Goal: Book appointment/travel/reservation

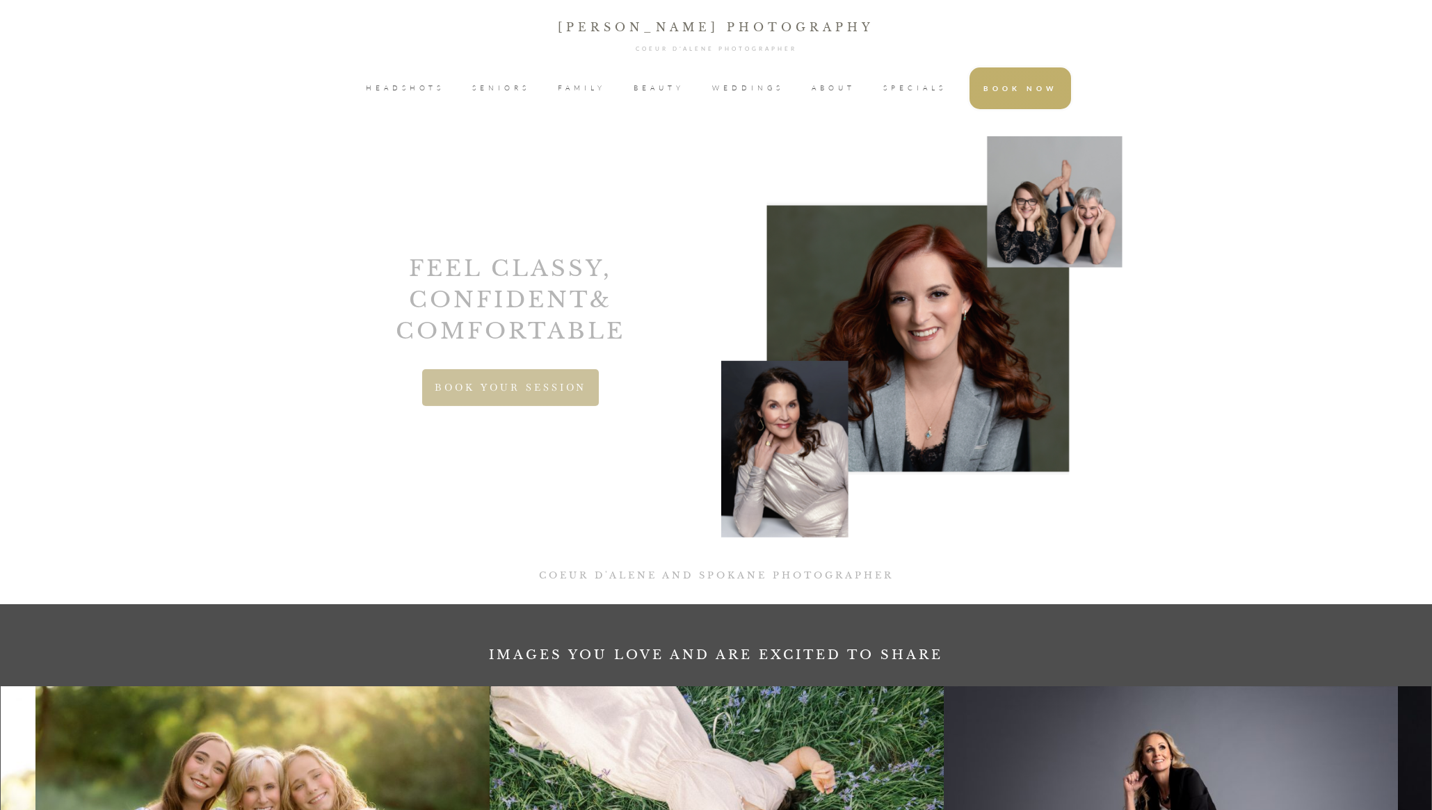
click at [914, 87] on span "SPECIALS" at bounding box center [915, 88] width 63 height 21
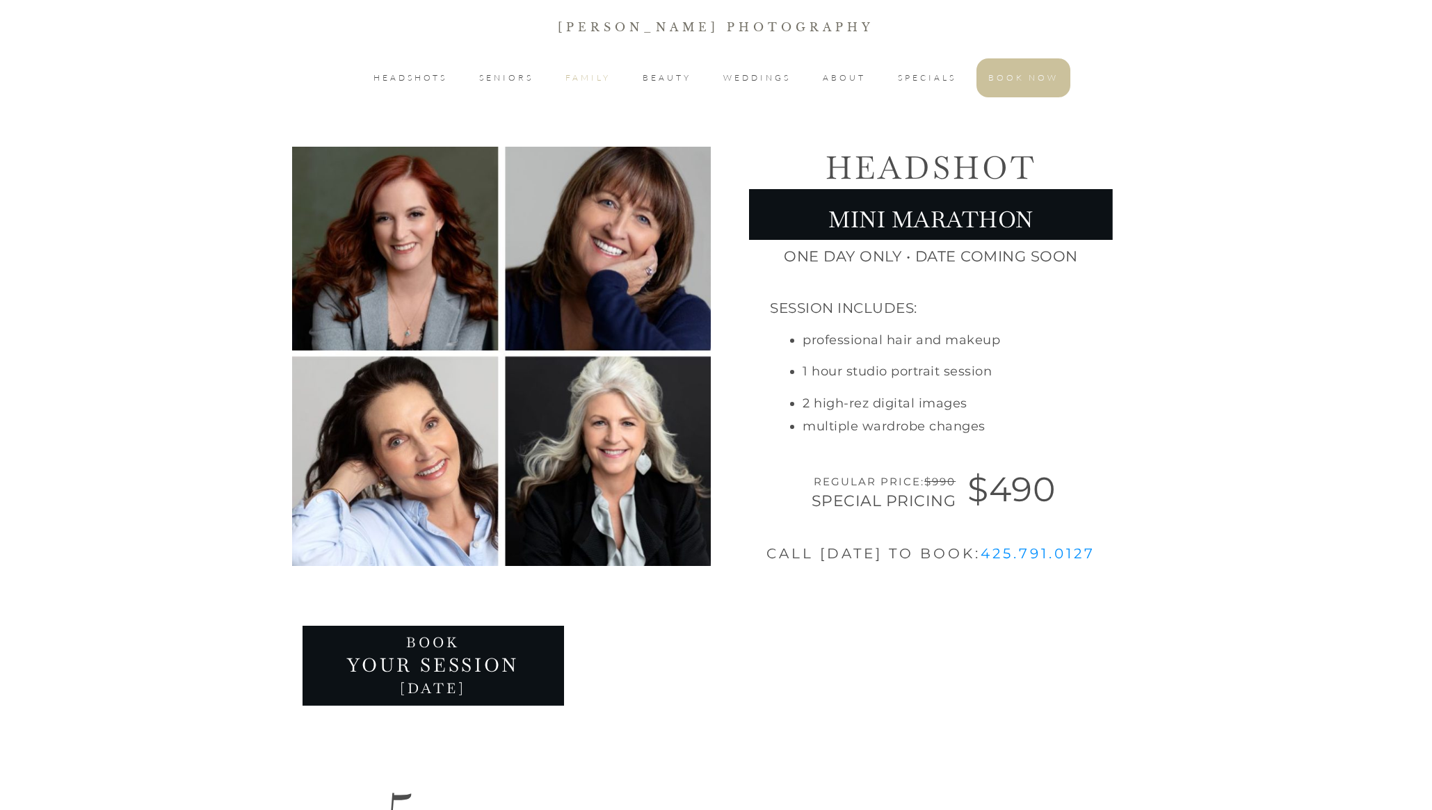
click at [579, 77] on span "FAMILY" at bounding box center [588, 78] width 45 height 17
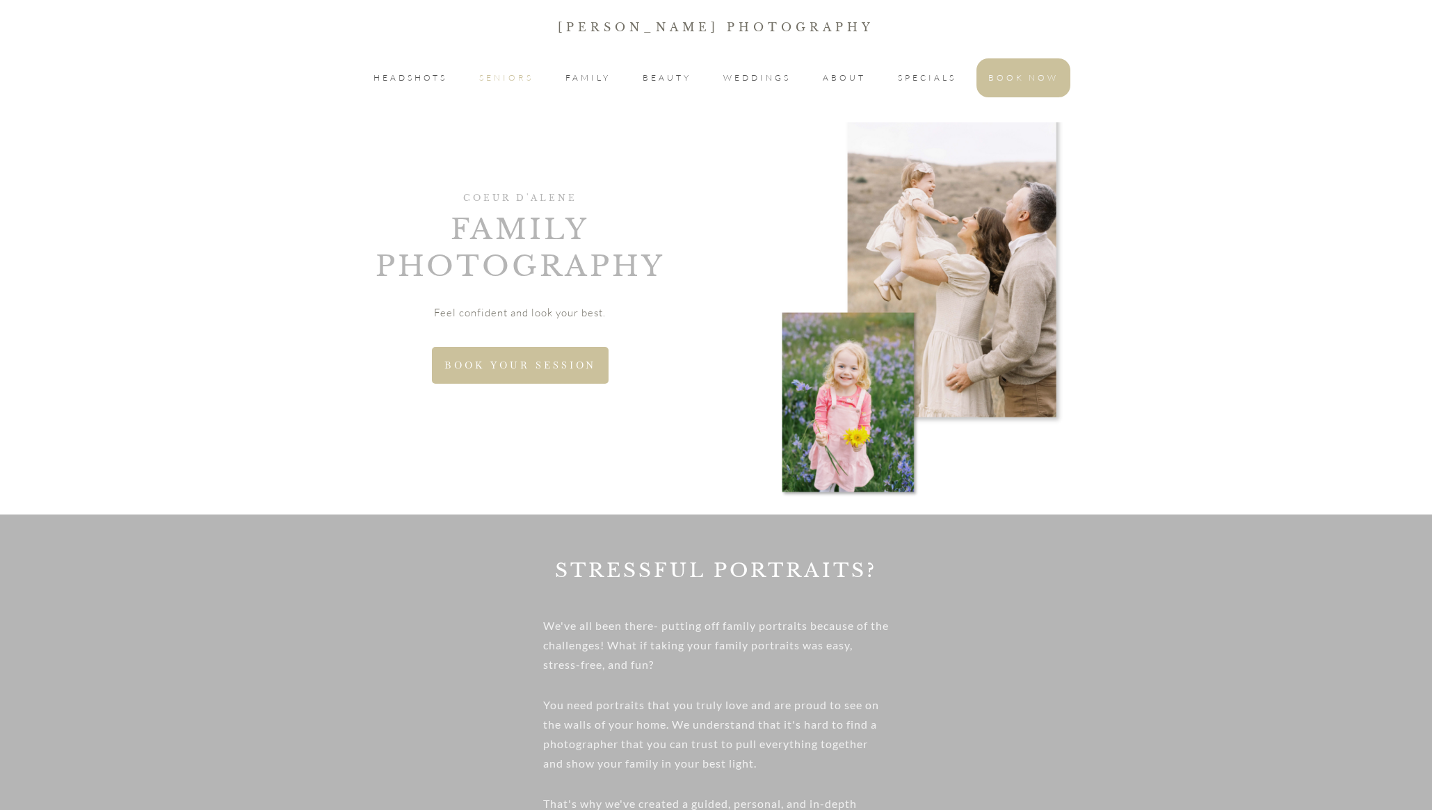
click at [502, 74] on span "SENIORS" at bounding box center [506, 78] width 54 height 17
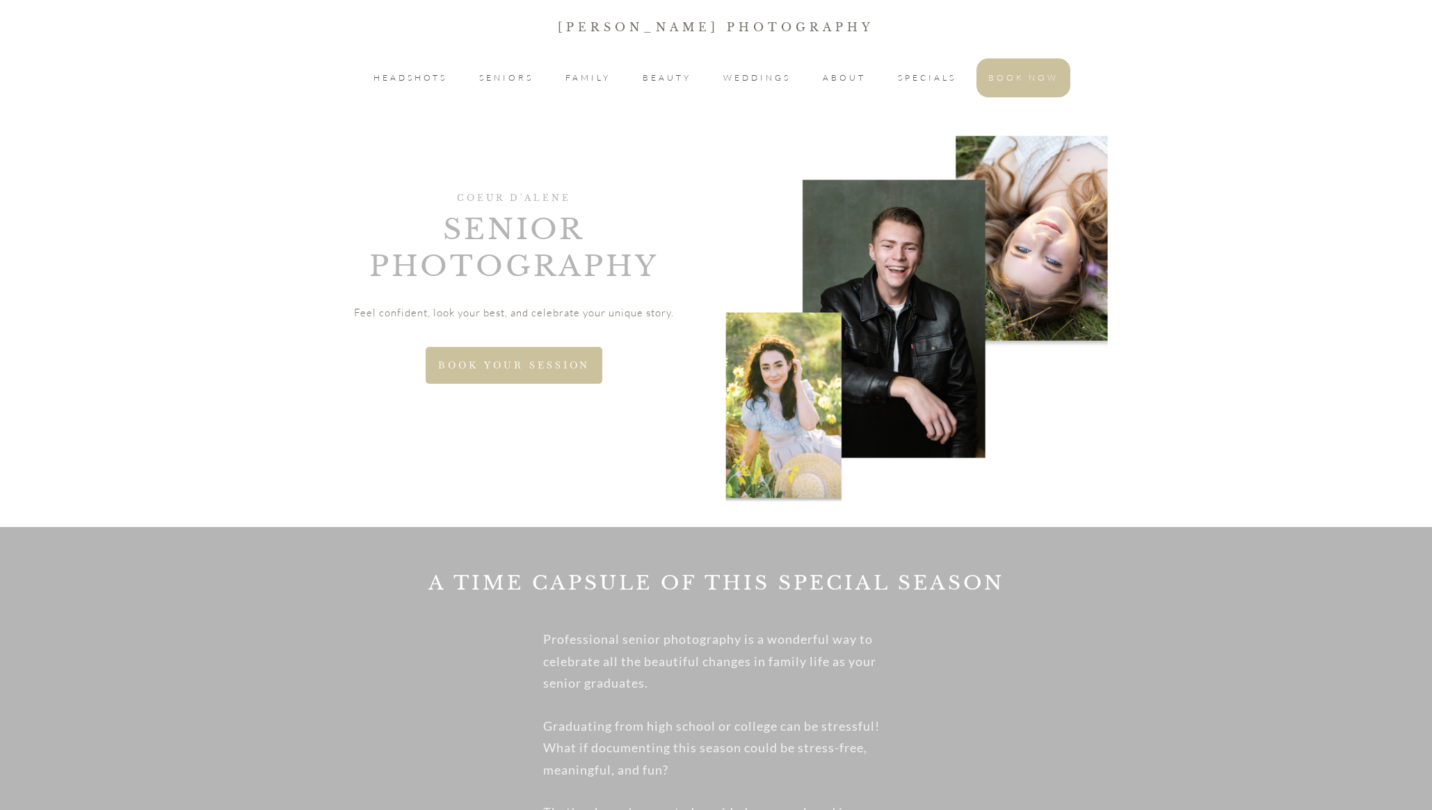
click at [537, 351] on link "BOOK YOUR SESSION" at bounding box center [514, 365] width 177 height 37
